Goal: Task Accomplishment & Management: Use online tool/utility

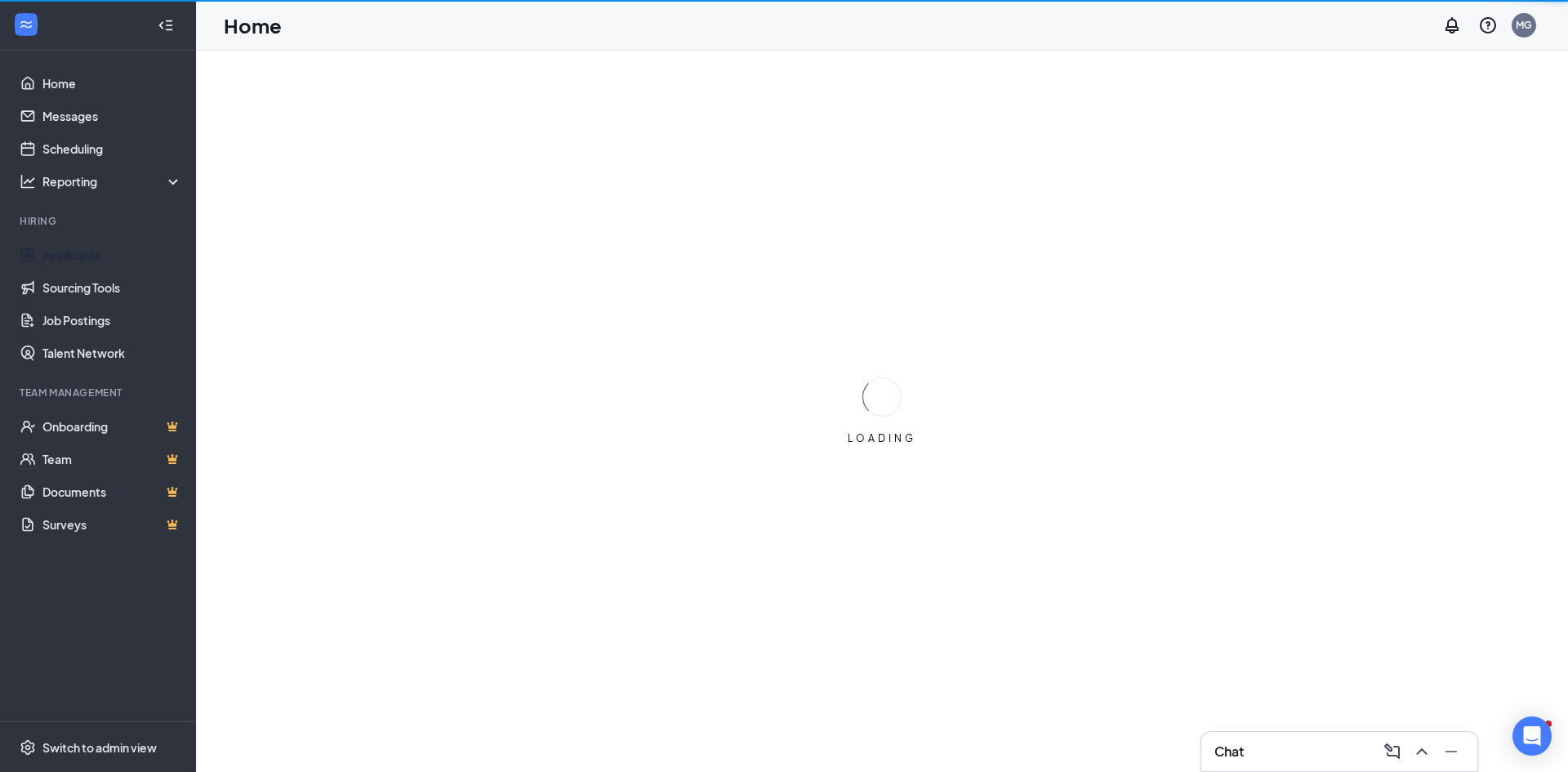
drag, startPoint x: 76, startPoint y: 257, endPoint x: 307, endPoint y: 155, distance: 252.5
click at [77, 256] on link "Applicants" at bounding box center [112, 254] width 140 height 32
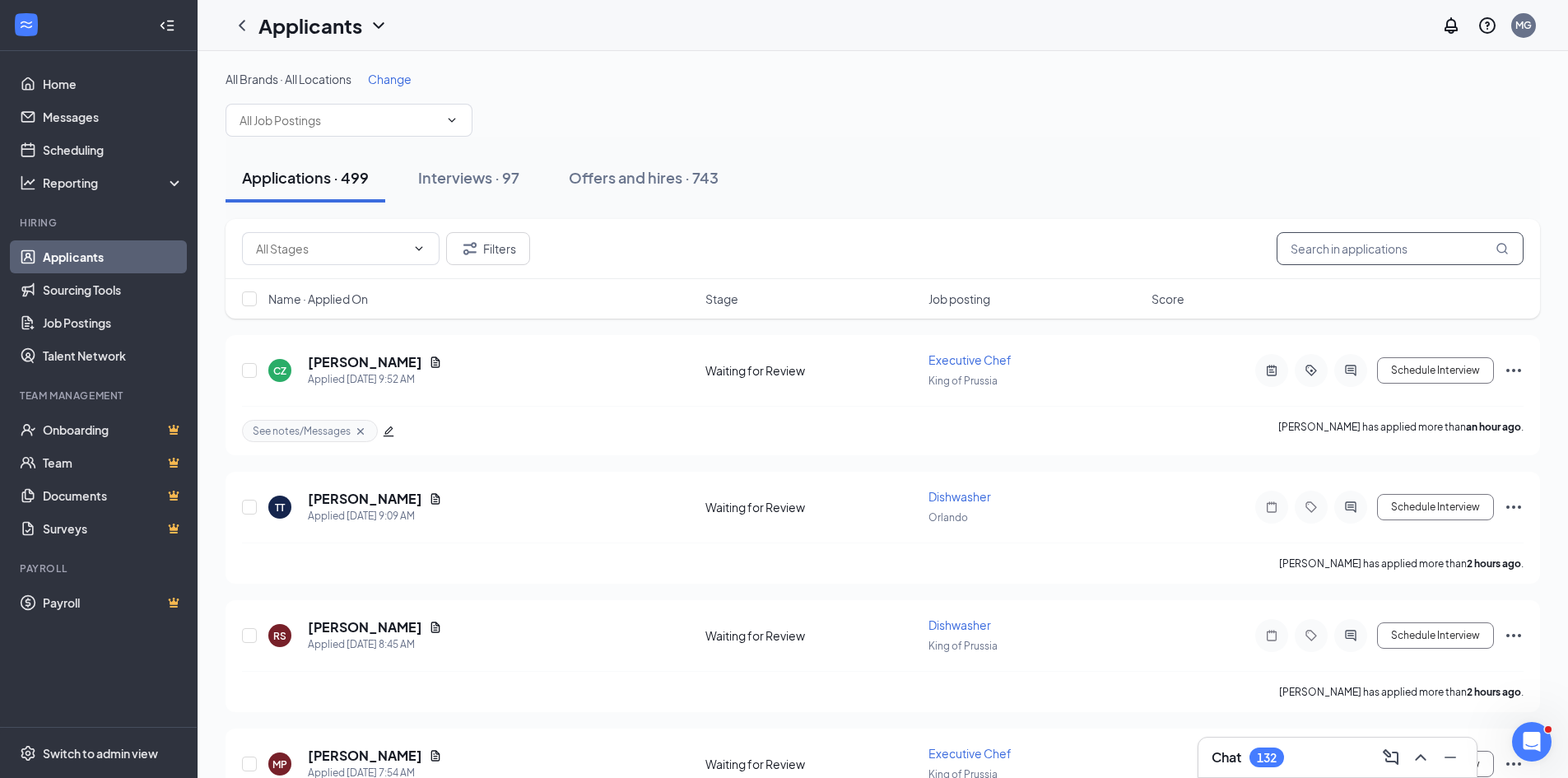
click at [1337, 241] on input "text" at bounding box center [1401, 248] width 247 height 33
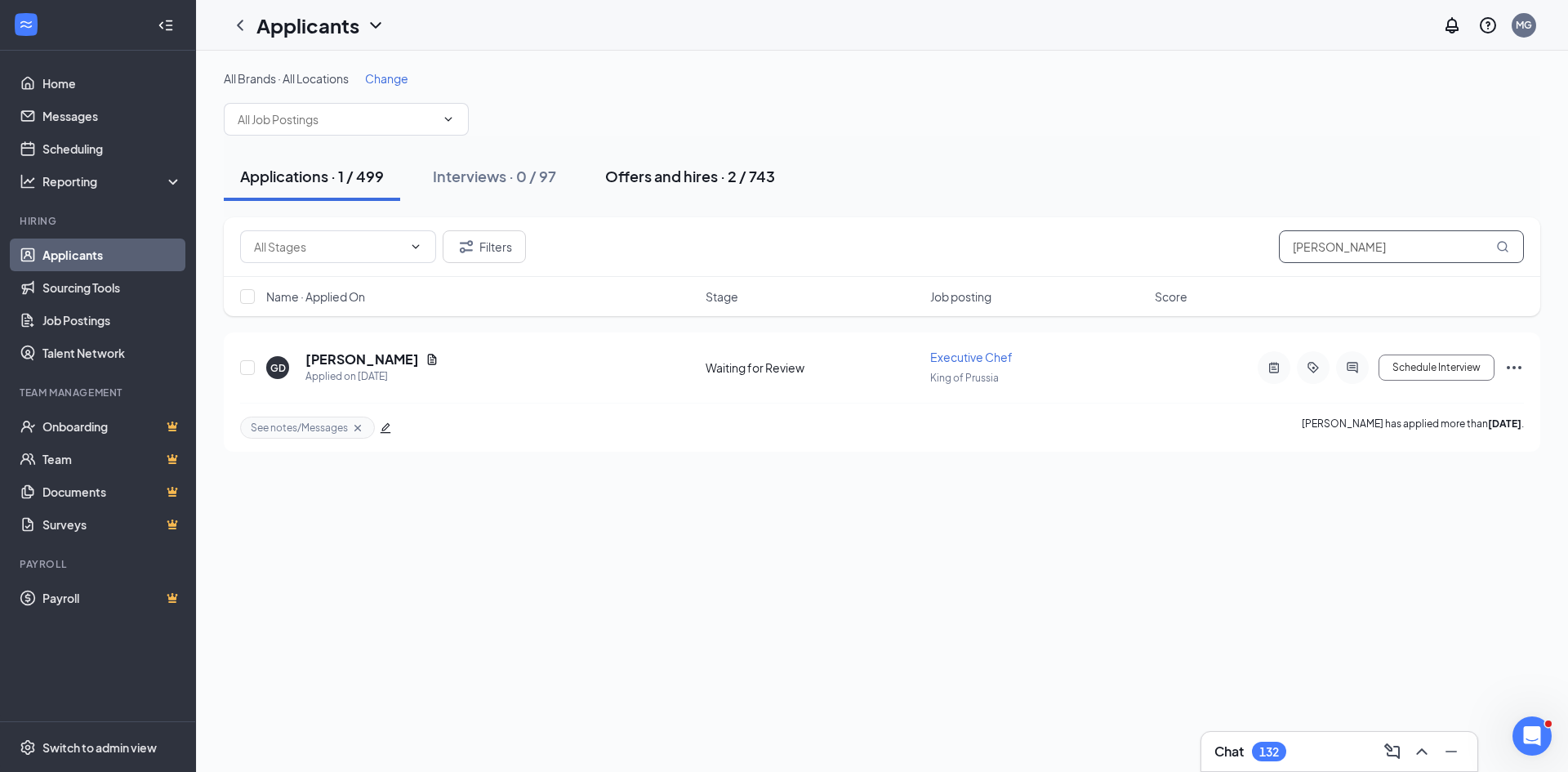
type input "[PERSON_NAME]"
click at [675, 179] on div "Offers and hires · 2 / 743" at bounding box center [690, 176] width 170 height 21
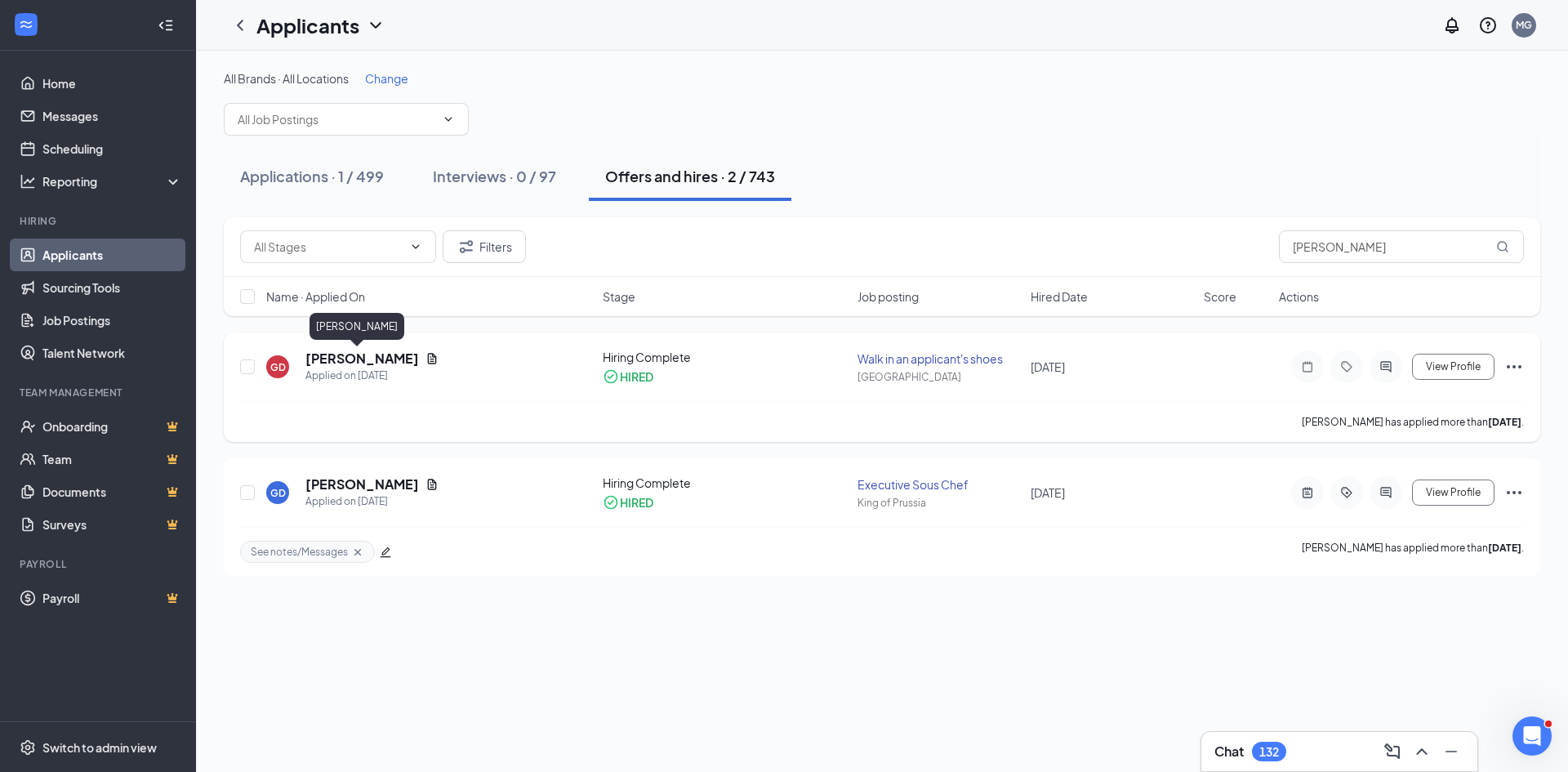
click at [325, 352] on h5 "[PERSON_NAME]" at bounding box center [362, 359] width 114 height 18
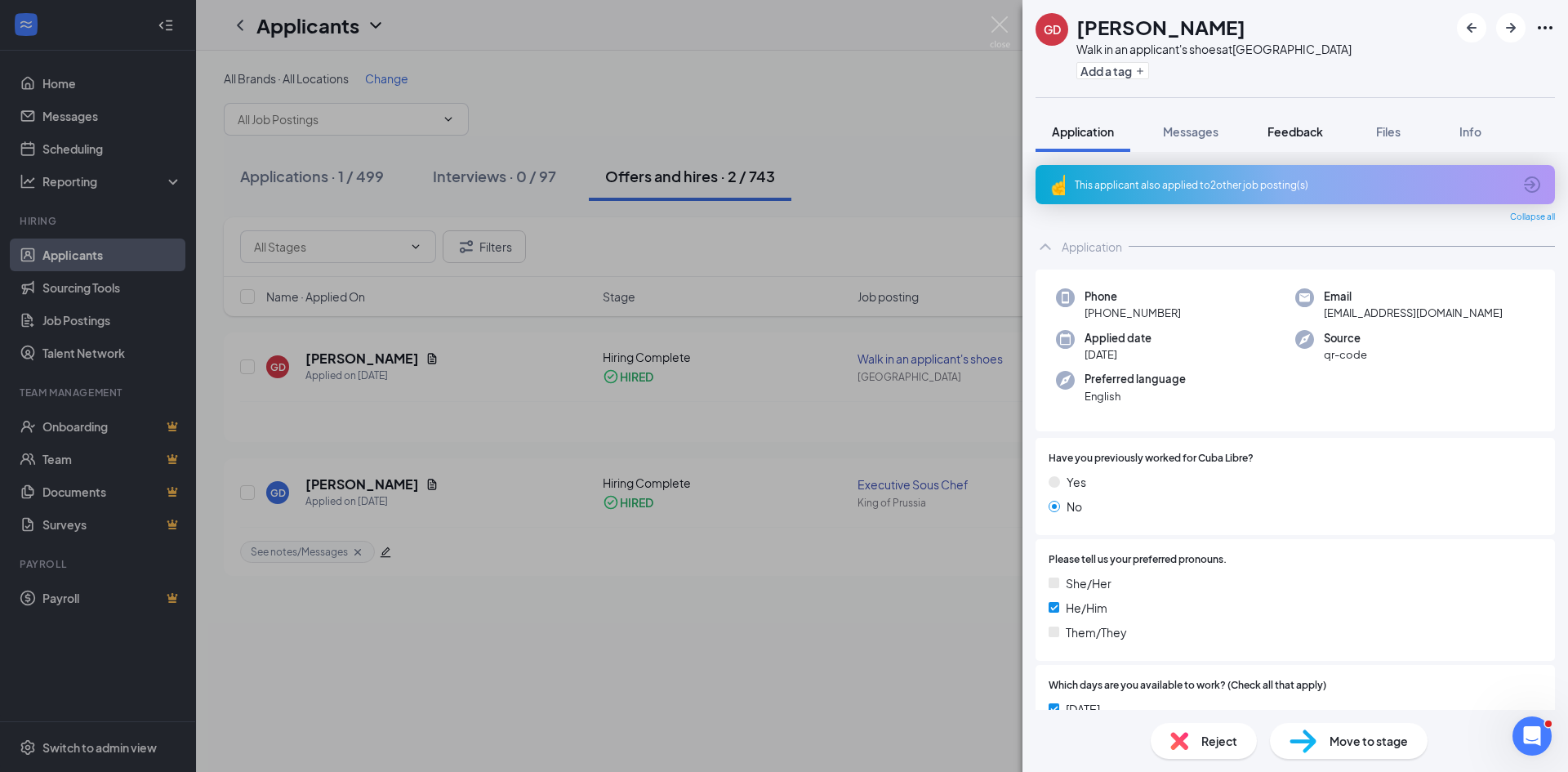
click at [1274, 130] on span "Feedback" at bounding box center [1296, 132] width 56 height 14
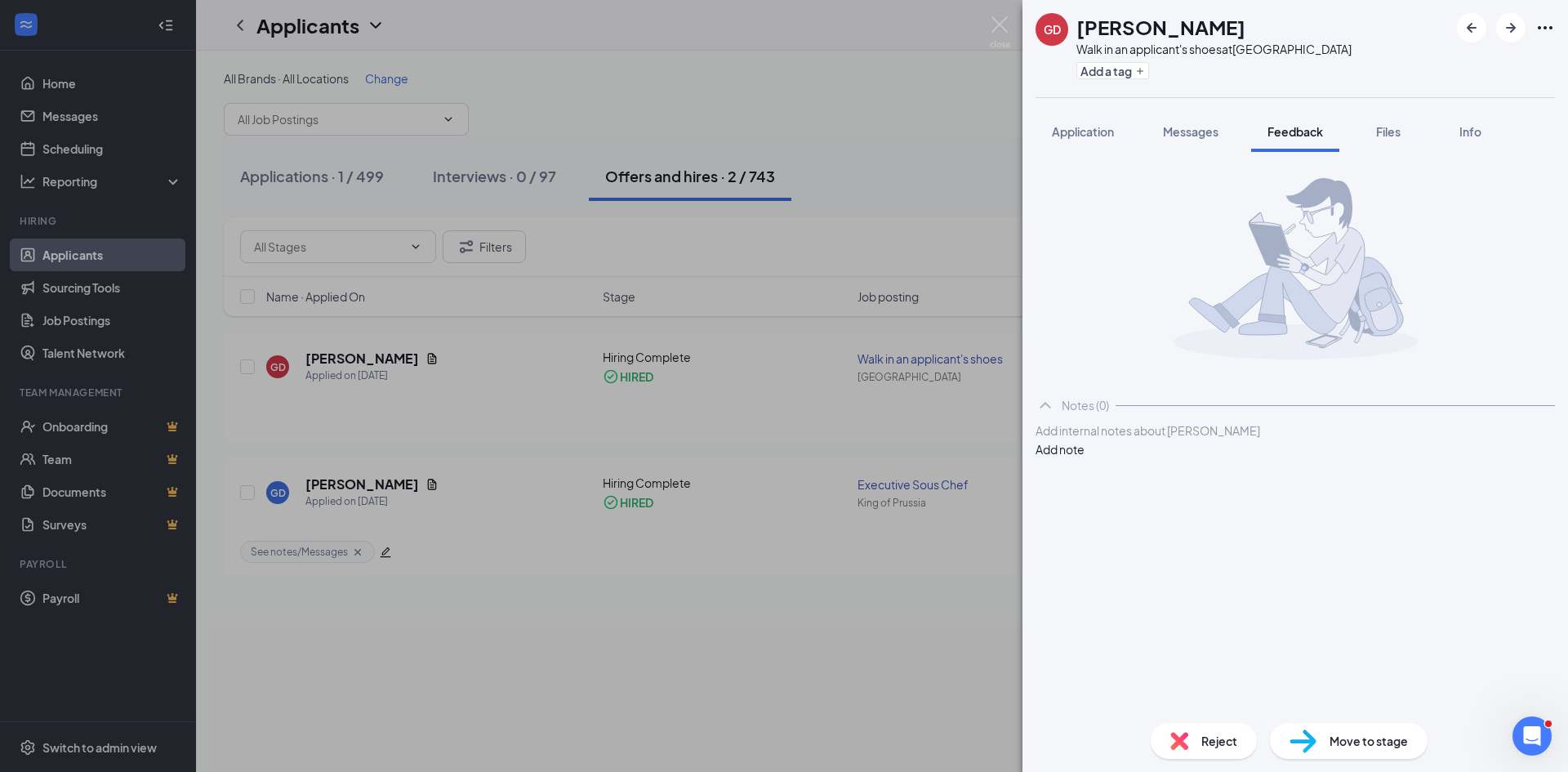
click at [1214, 439] on div at bounding box center [1295, 430] width 518 height 17
click at [1085, 457] on button "Add note" at bounding box center [1059, 466] width 49 height 18
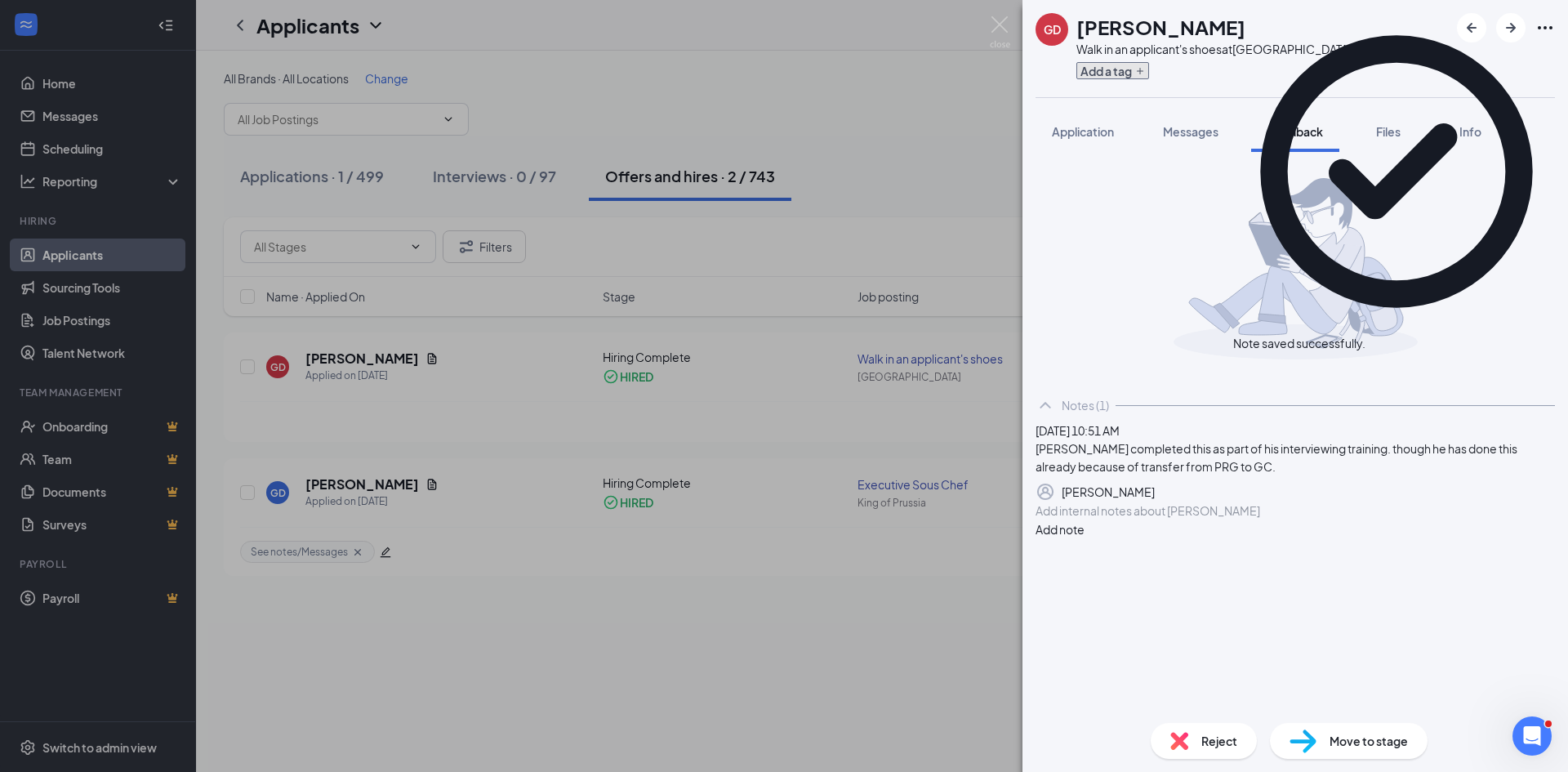
click at [1116, 65] on button "Add a tag" at bounding box center [1113, 70] width 73 height 17
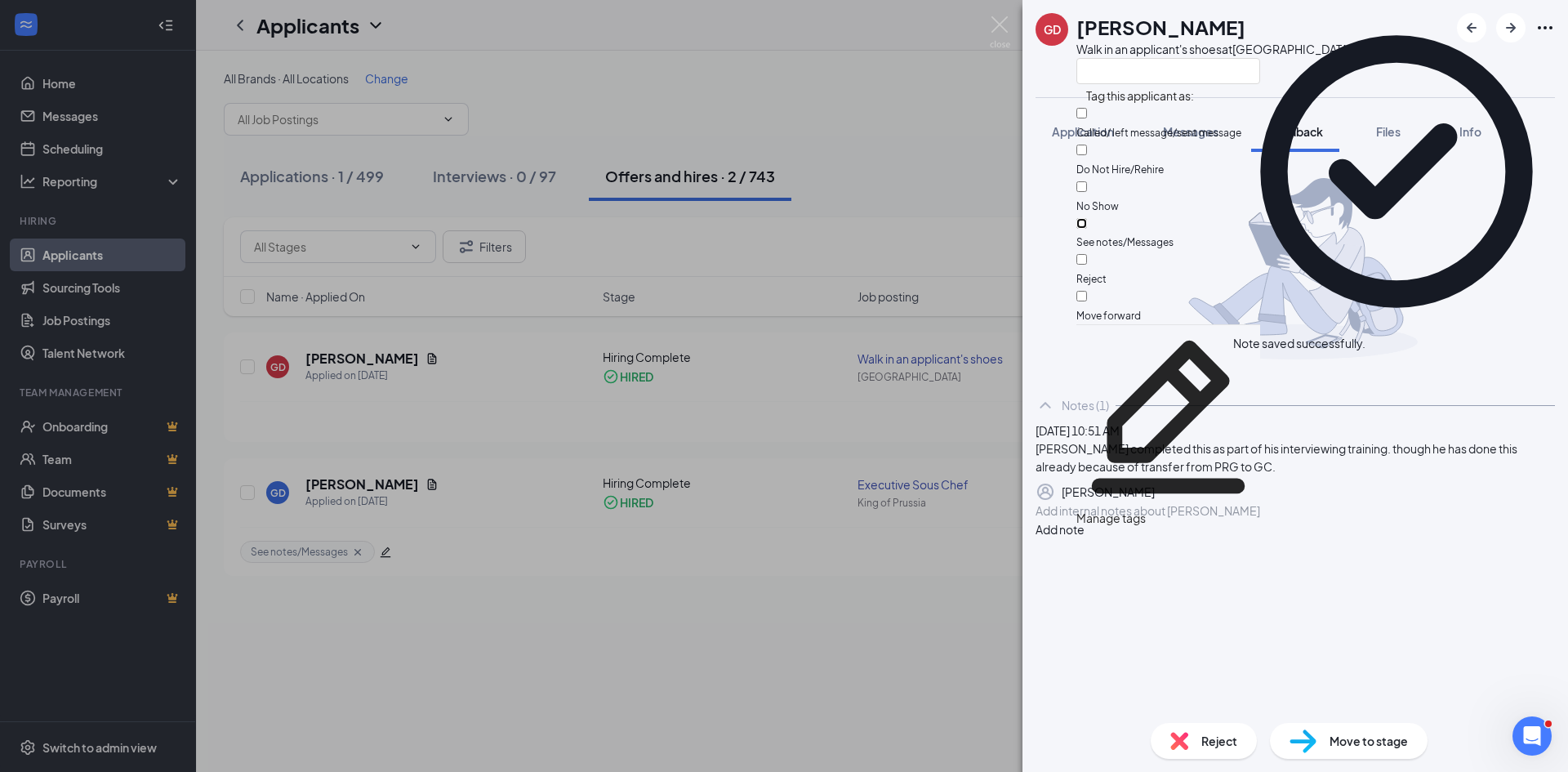
click at [1087, 218] on input "See notes/Messages" at bounding box center [1082, 224] width 11 height 11
checkbox input "true"
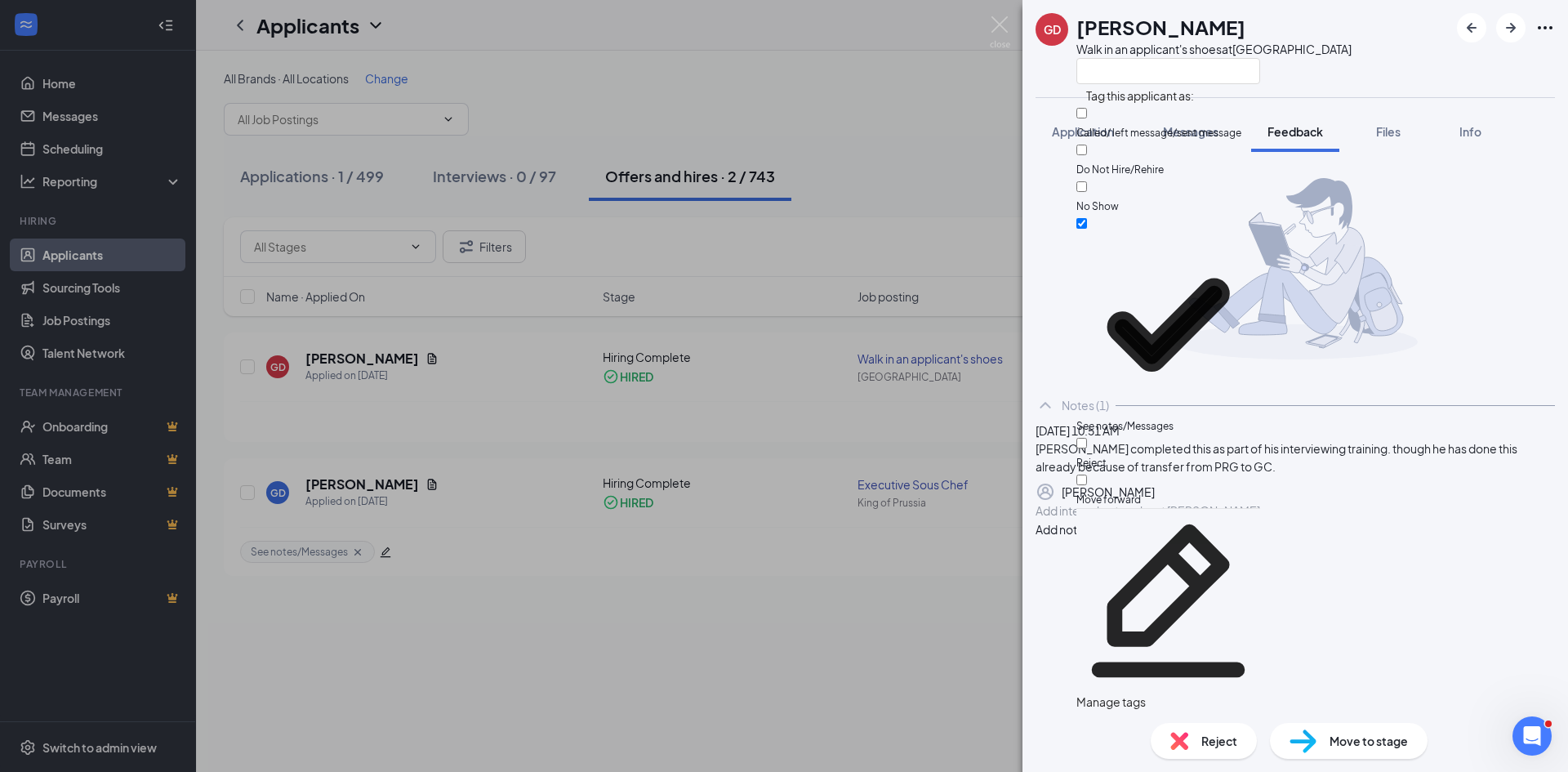
click at [888, 161] on div "GD [PERSON_NAME] Walk in an applicant's shoes at [GEOGRAPHIC_DATA] Application …" at bounding box center [784, 386] width 1568 height 772
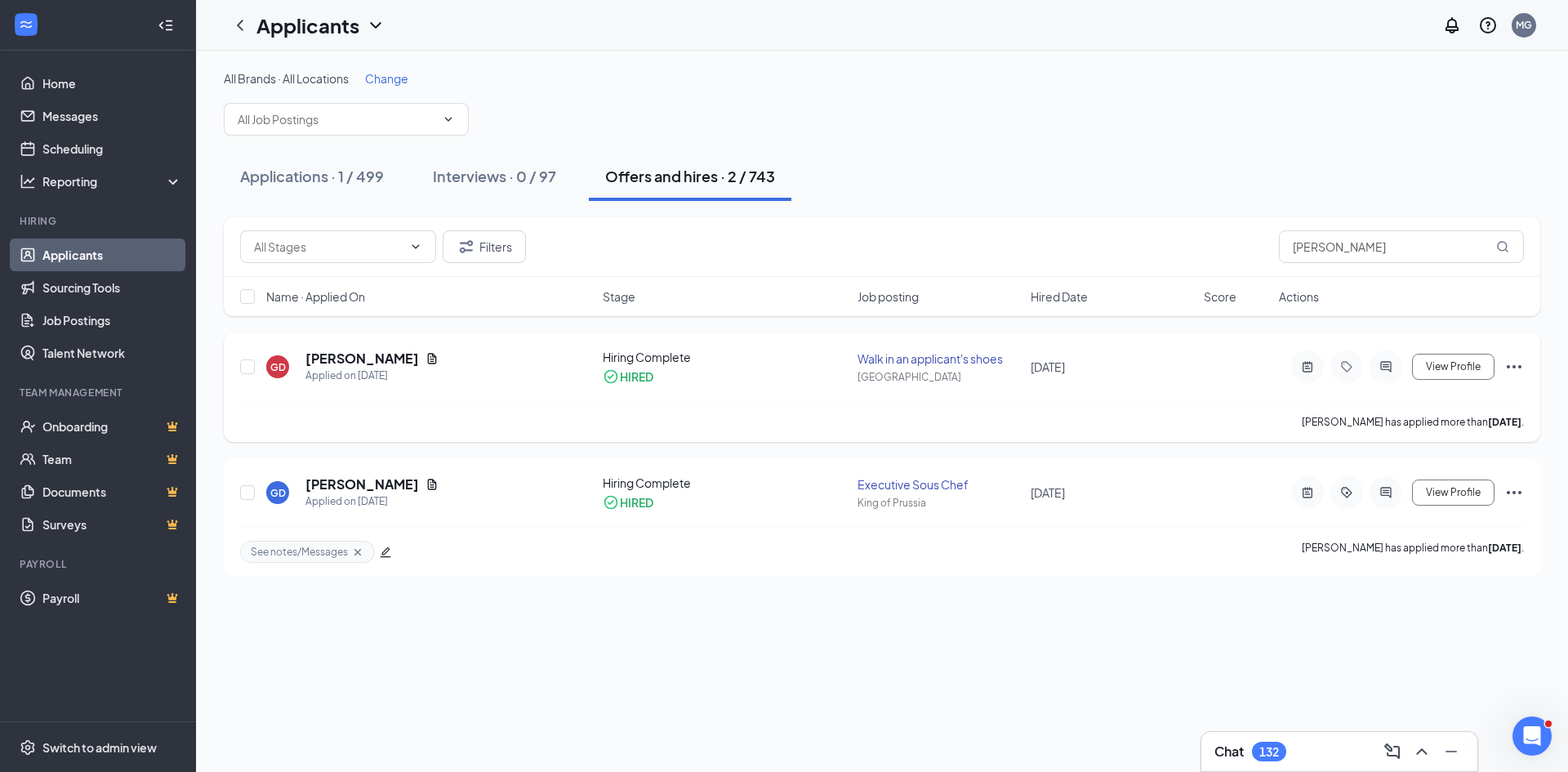
click at [903, 359] on div "Walk in an applicant's shoes" at bounding box center [939, 359] width 163 height 16
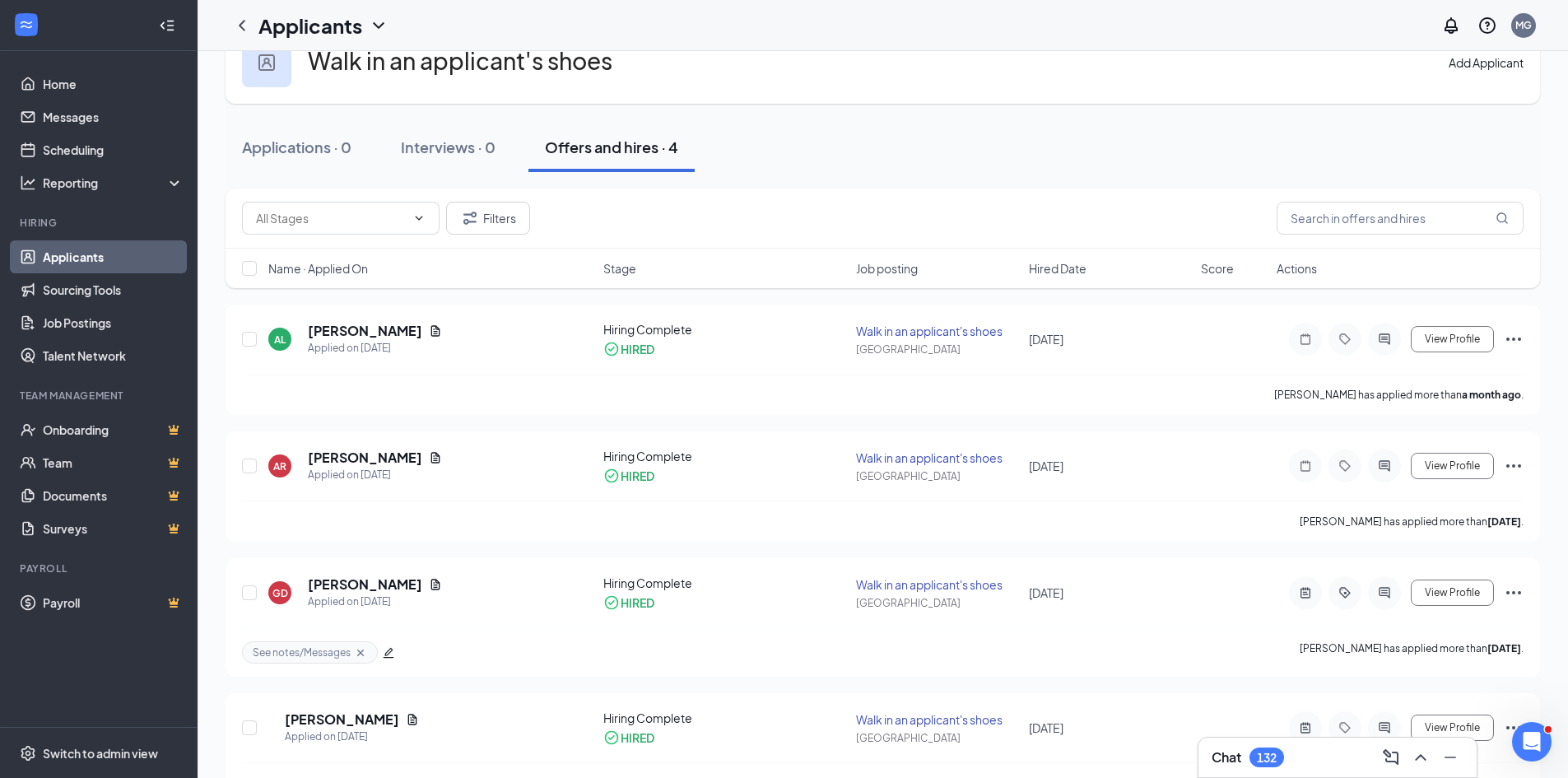
scroll to position [95, 0]
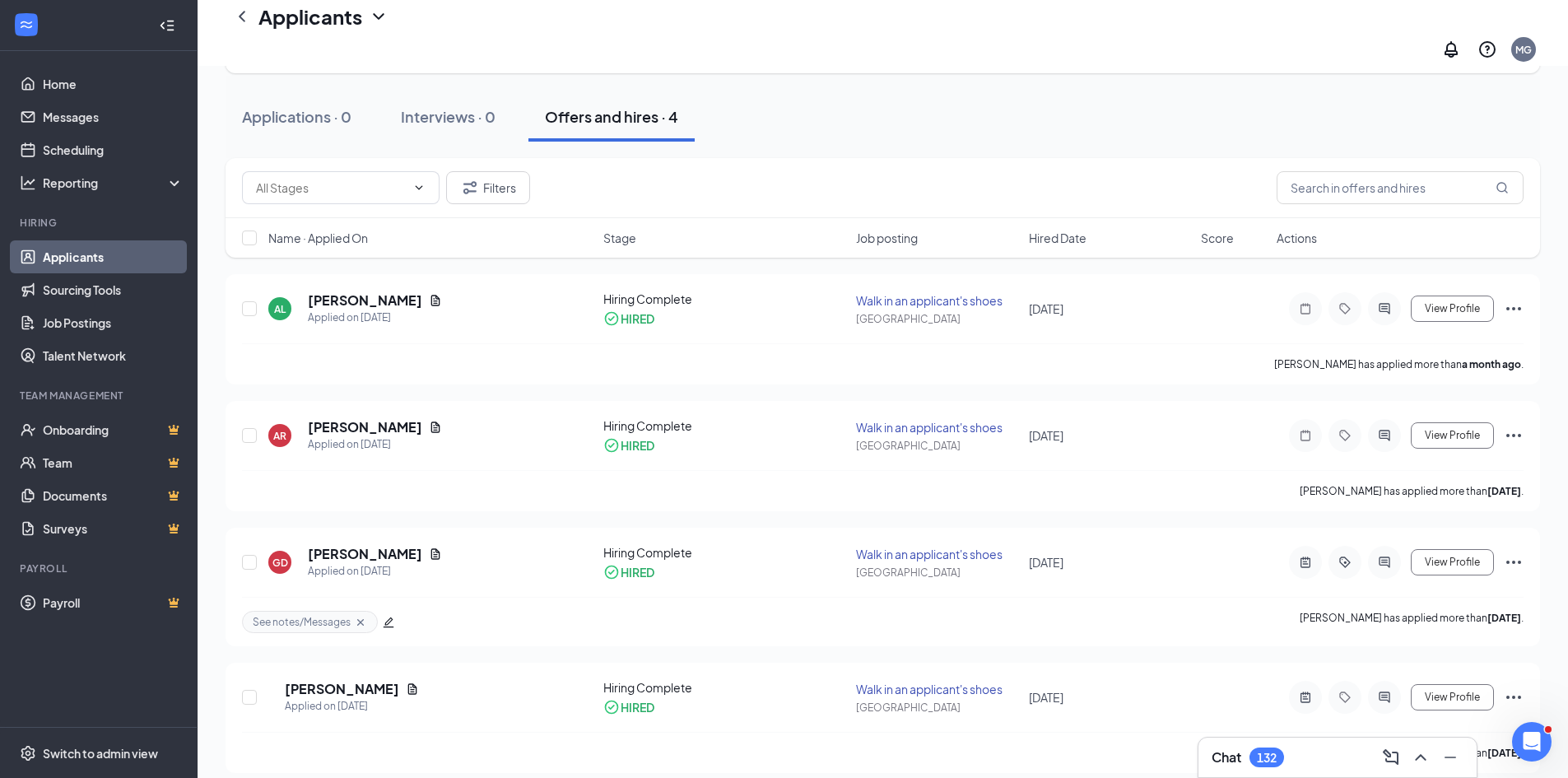
click at [205, 408] on div "Walk in an applicant's shoes Add Applicant Applications · 0 Interviews · 0 Offe…" at bounding box center [883, 382] width 1371 height 822
click at [43, 83] on link "Home" at bounding box center [113, 84] width 141 height 33
